Goal: Book appointment/travel/reservation

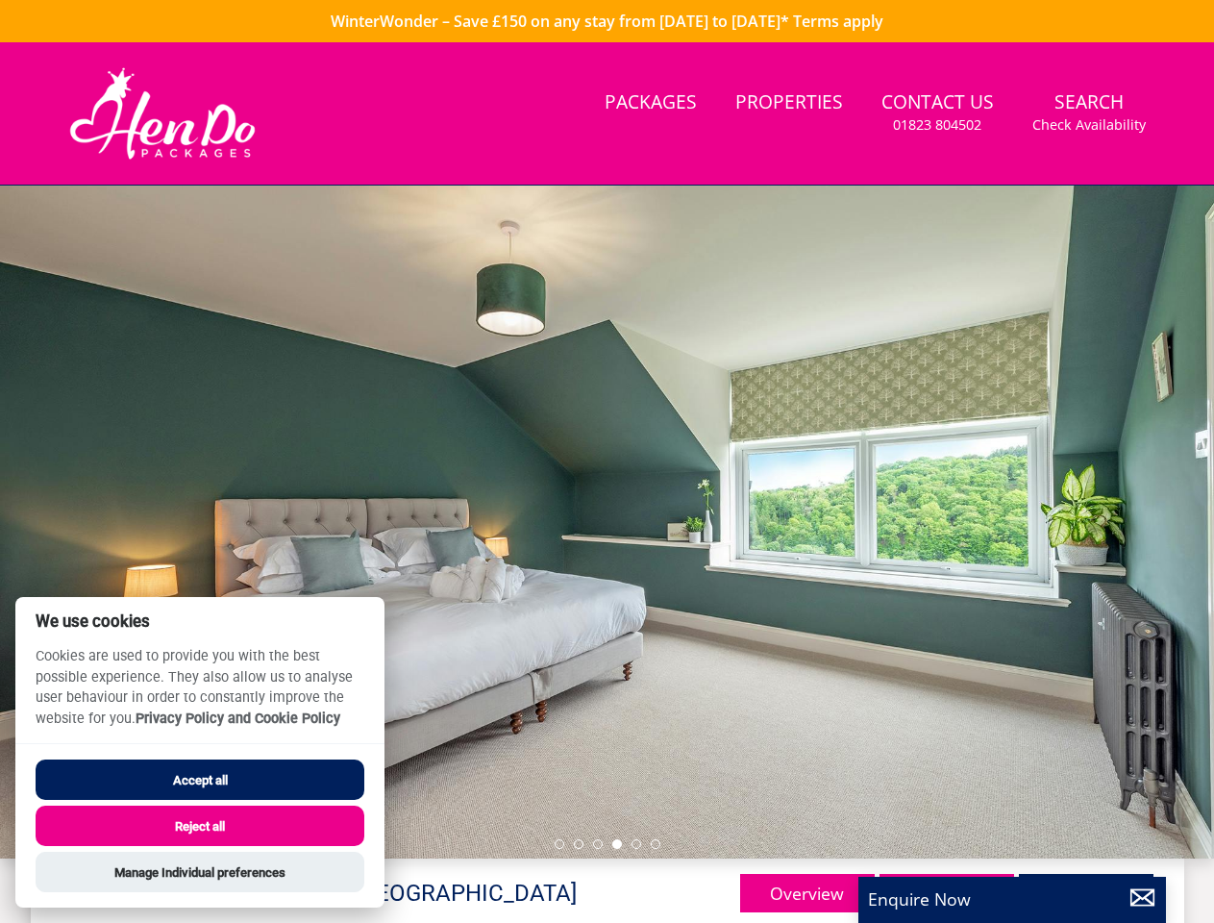
click at [607, 462] on div at bounding box center [607, 522] width 1214 height 673
click at [1089, 112] on link "Search Check Availability" at bounding box center [1089, 113] width 129 height 62
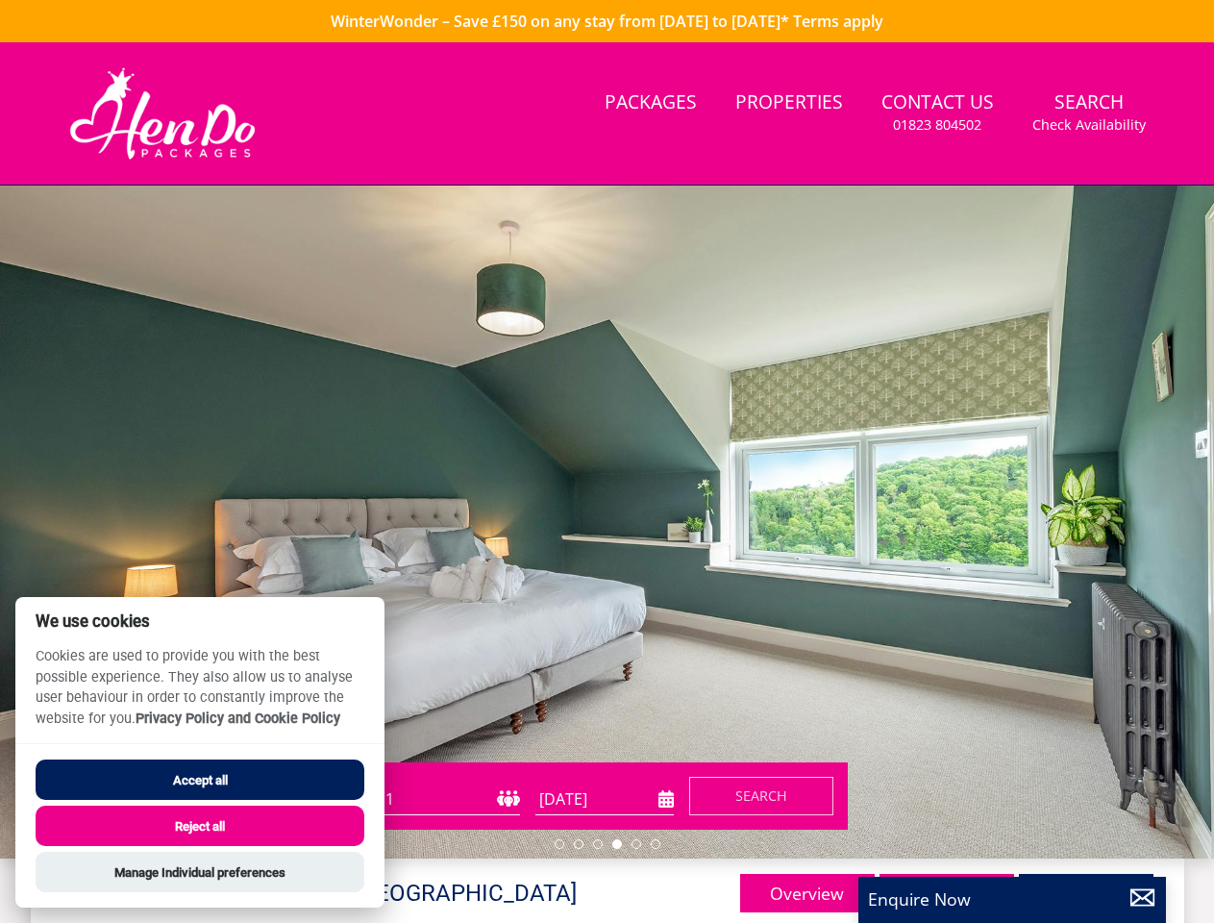
click at [607, 522] on div at bounding box center [607, 522] width 1214 height 673
click at [560, 844] on li at bounding box center [560, 844] width 10 height 10
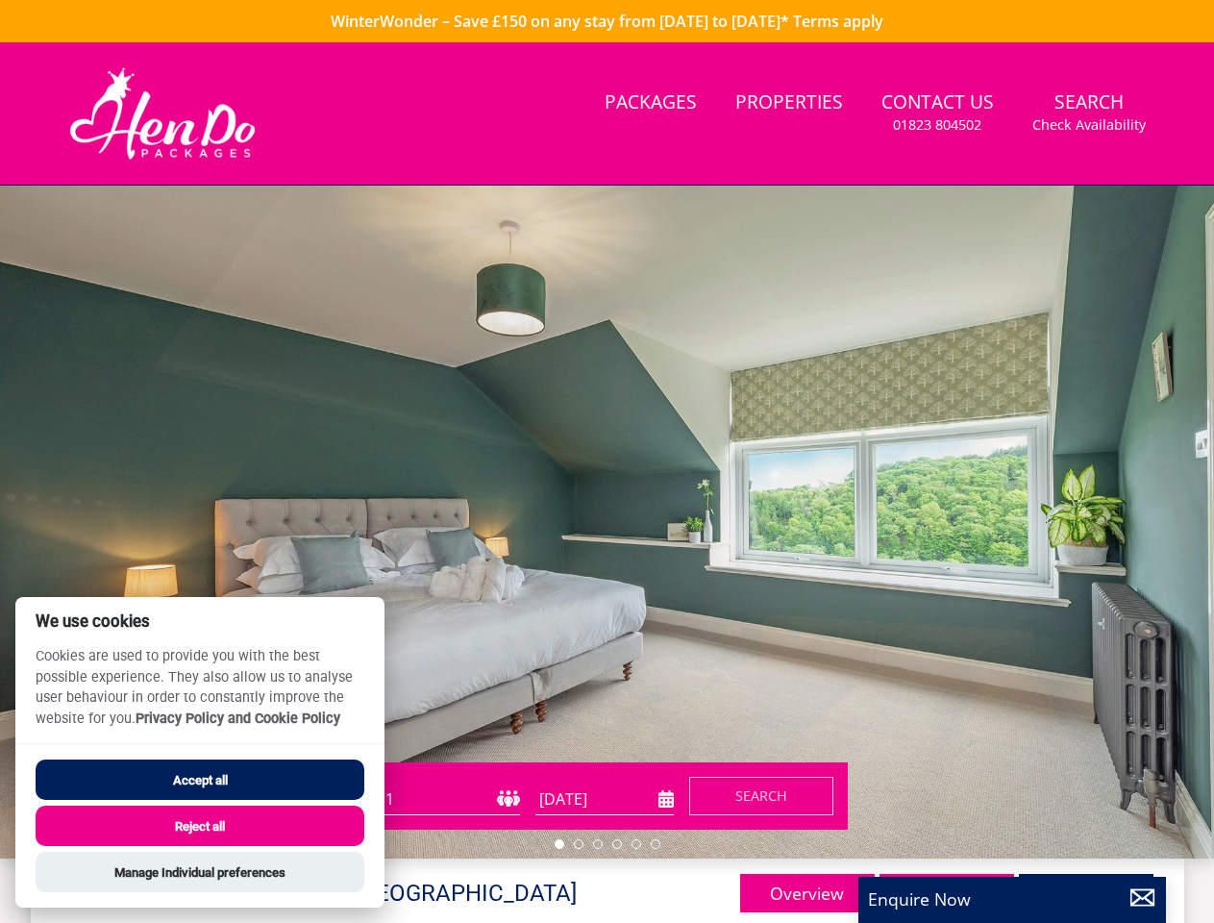
click at [579, 844] on li at bounding box center [579, 844] width 10 height 10
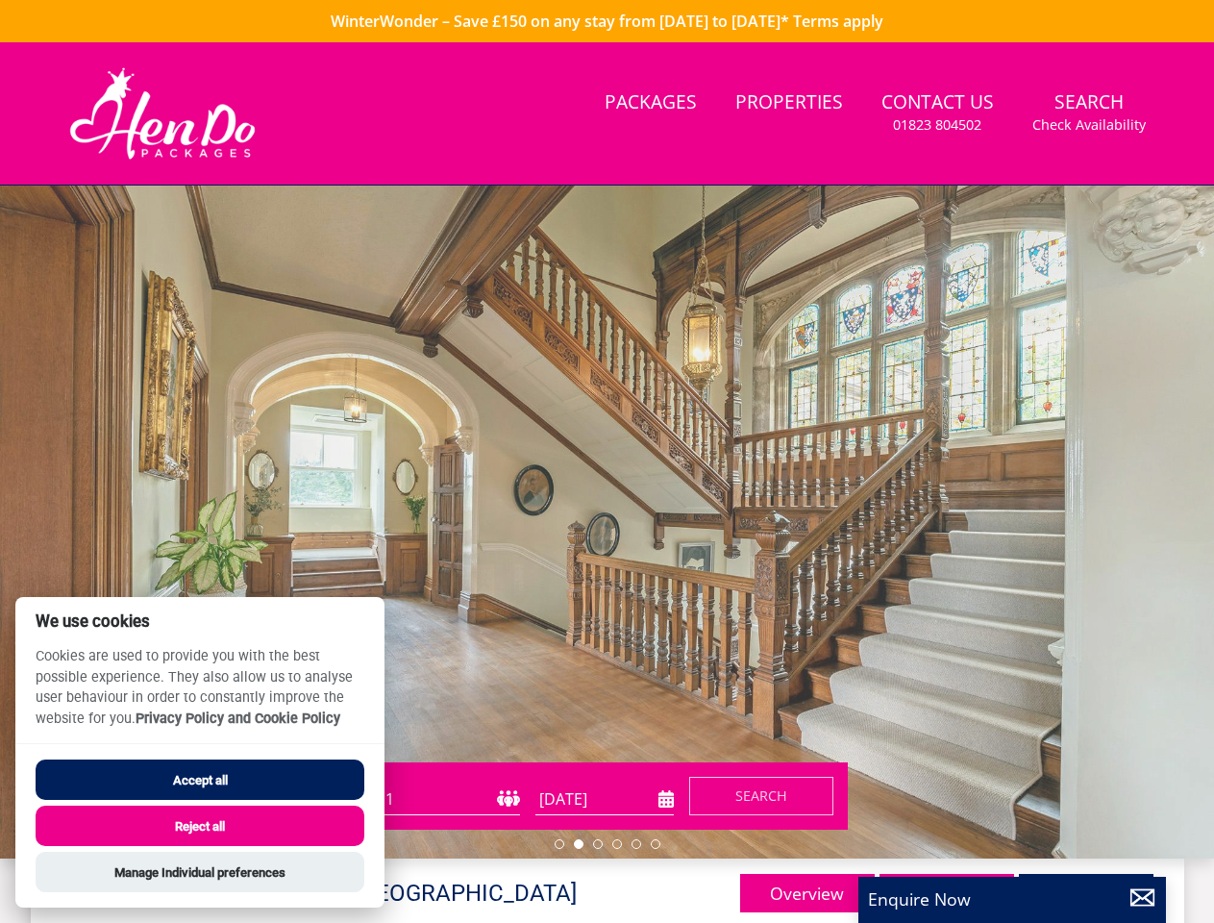
click at [598, 844] on li at bounding box center [598, 844] width 10 height 10
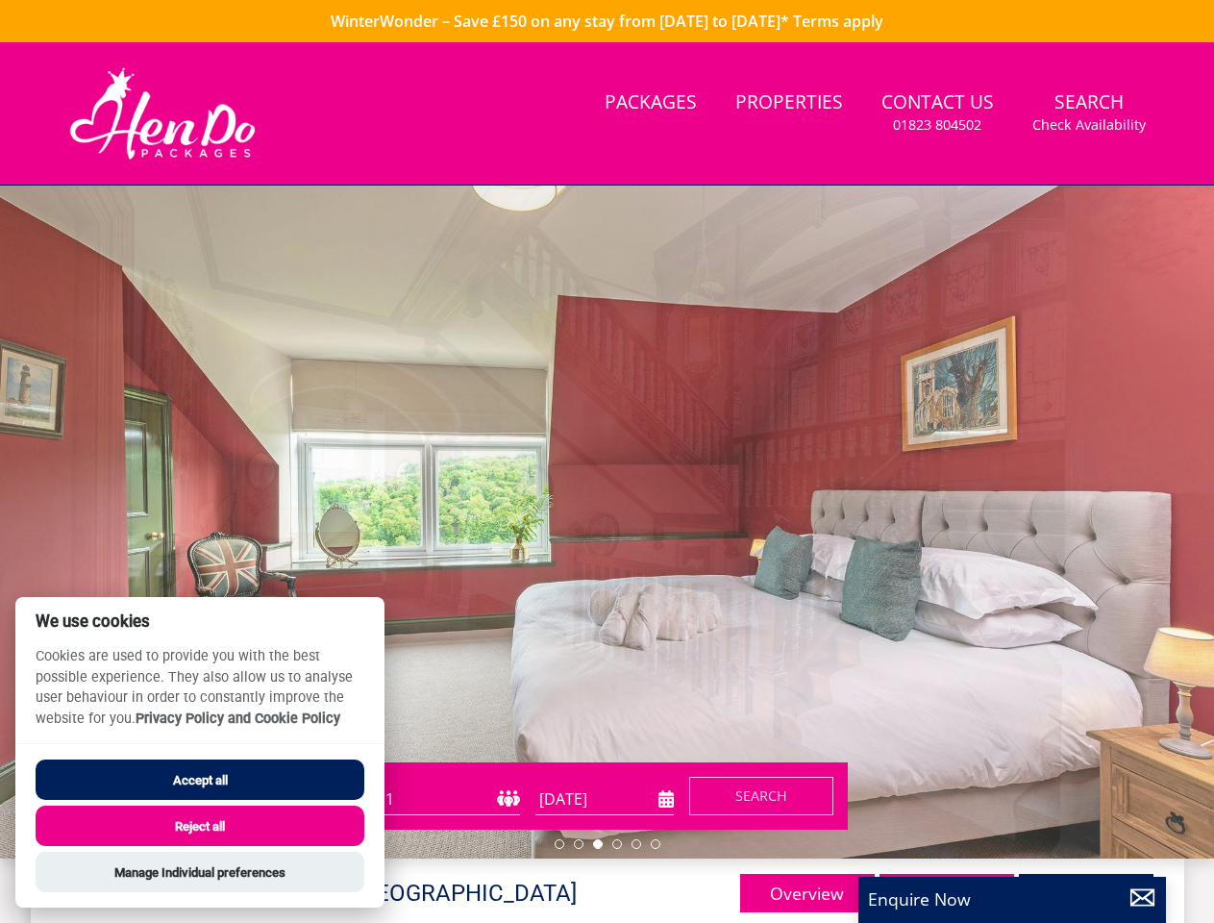
click at [617, 844] on li at bounding box center [617, 844] width 10 height 10
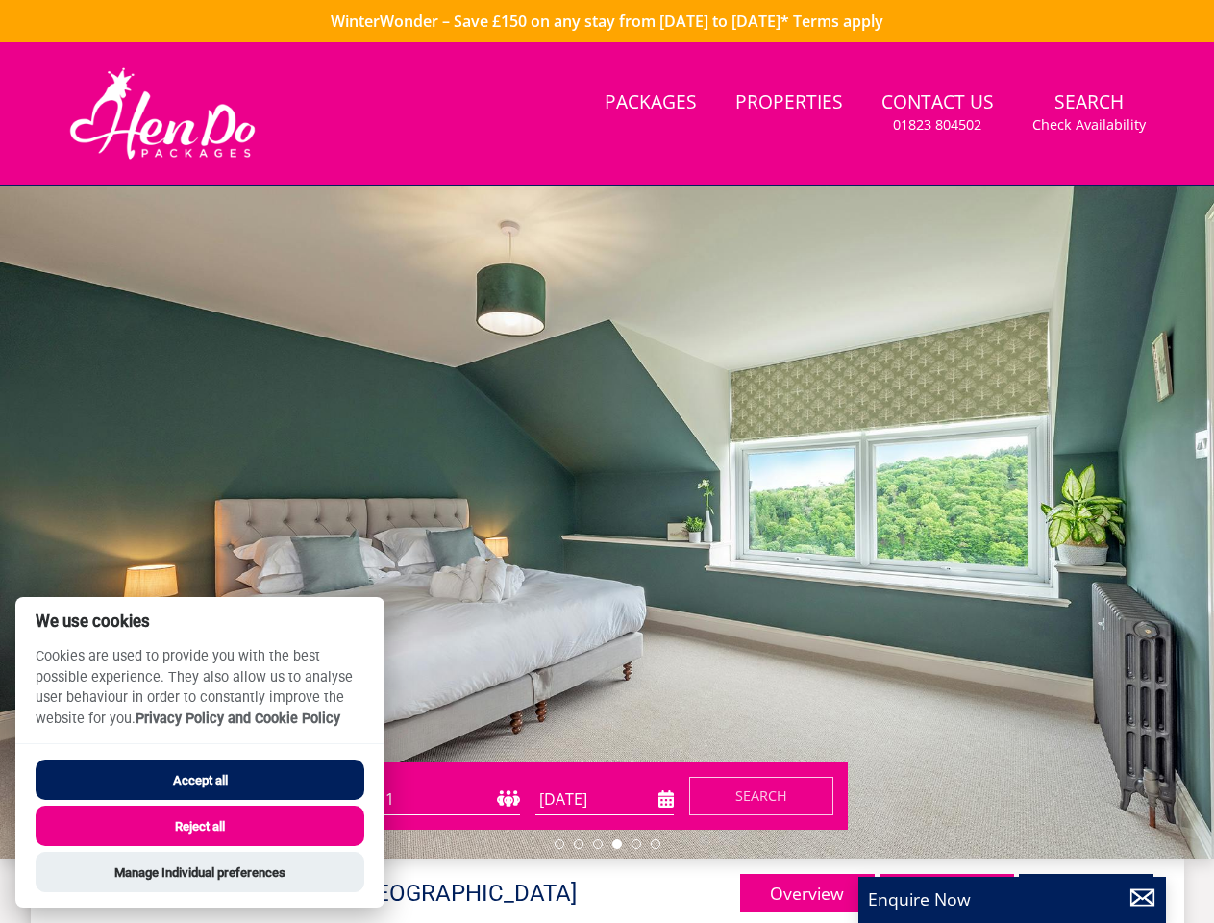
click at [637, 844] on li at bounding box center [637, 844] width 10 height 10
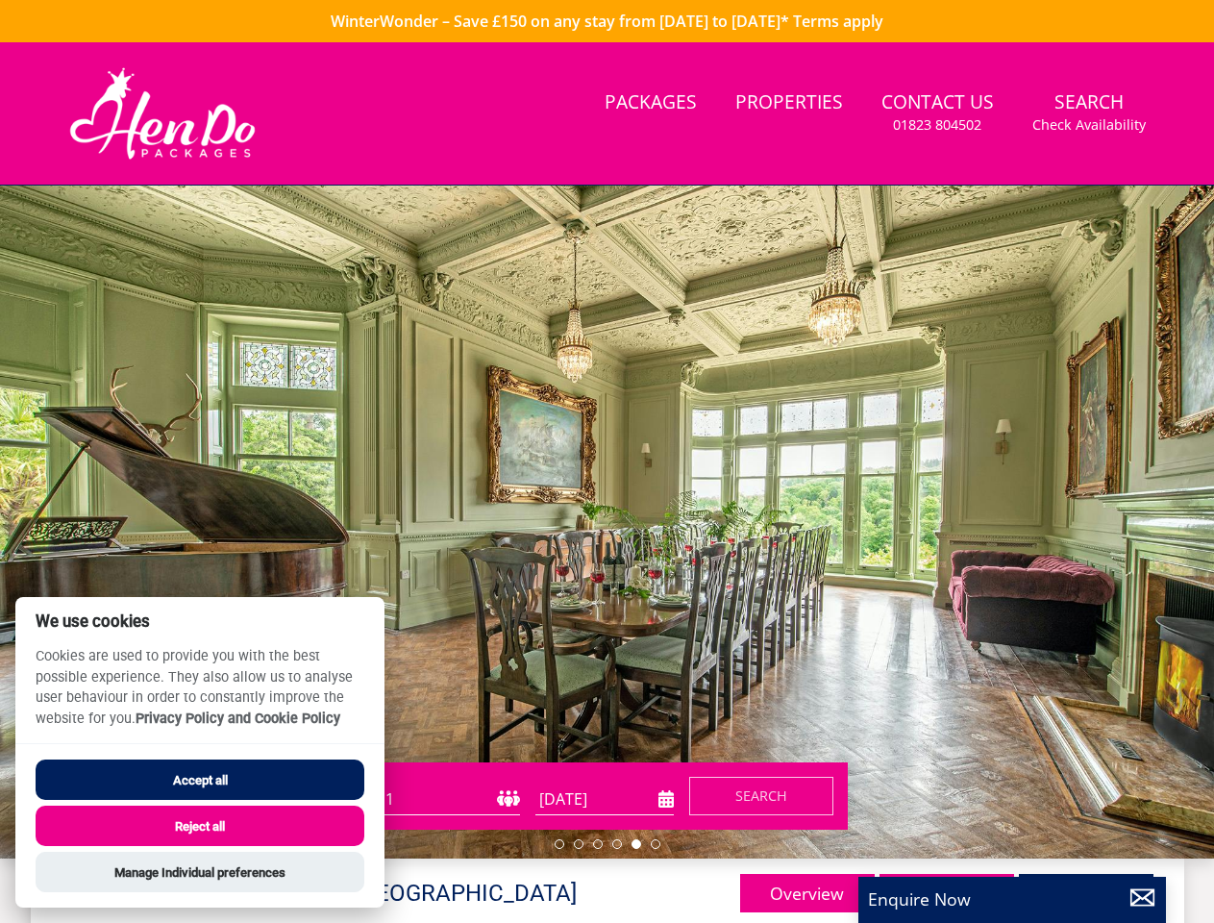
click at [656, 844] on li at bounding box center [656, 844] width 10 height 10
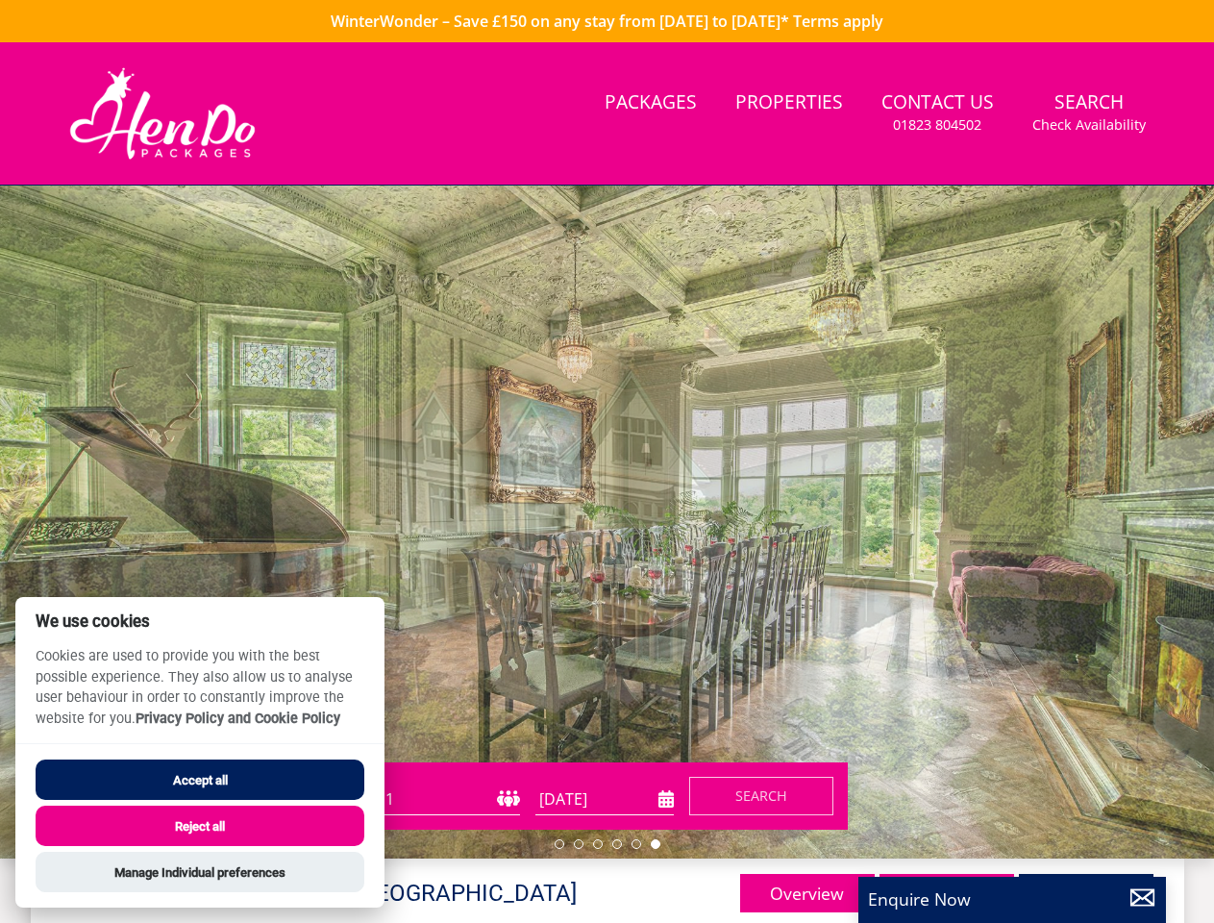
click at [200, 780] on button "Accept all" at bounding box center [200, 780] width 329 height 40
